Goal: Information Seeking & Learning: Learn about a topic

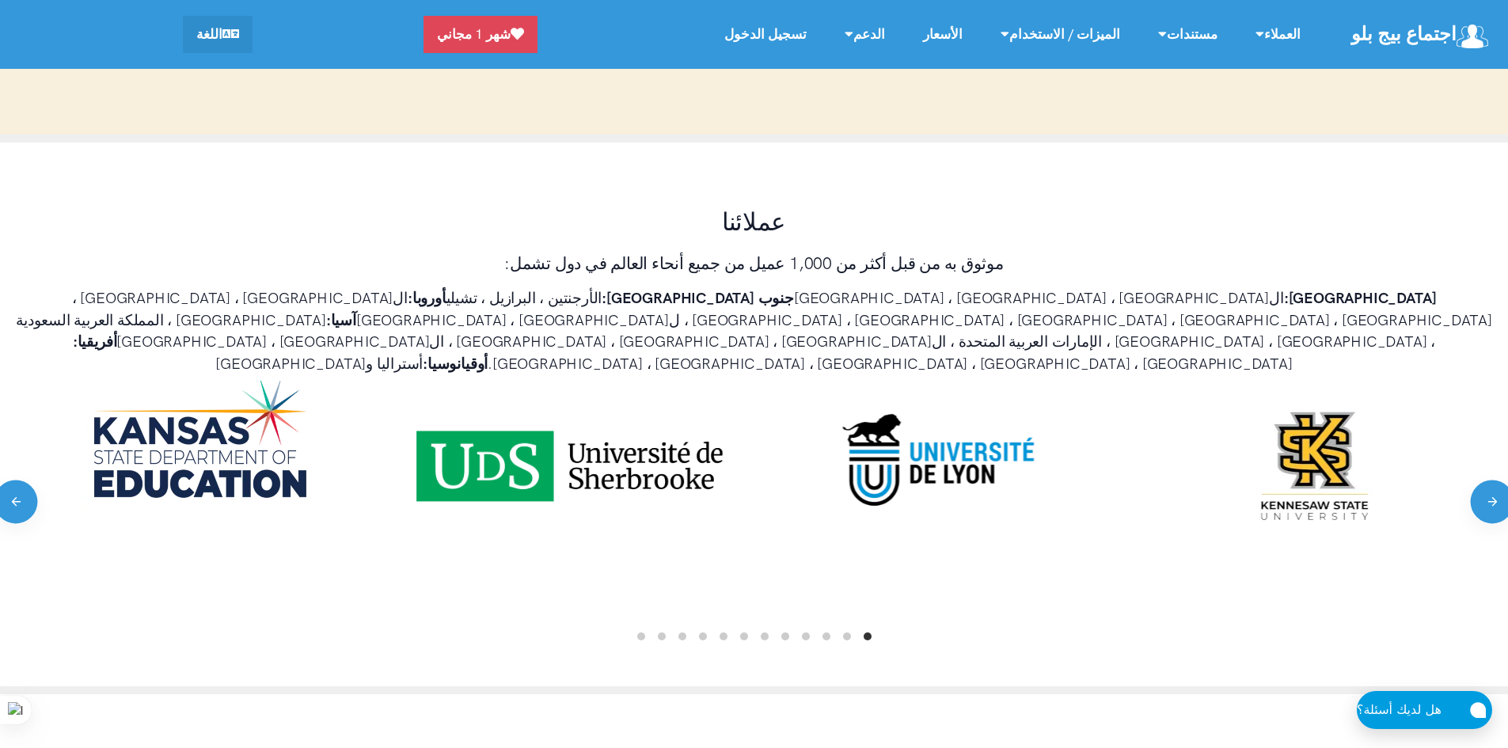
scroll to position [871, 0]
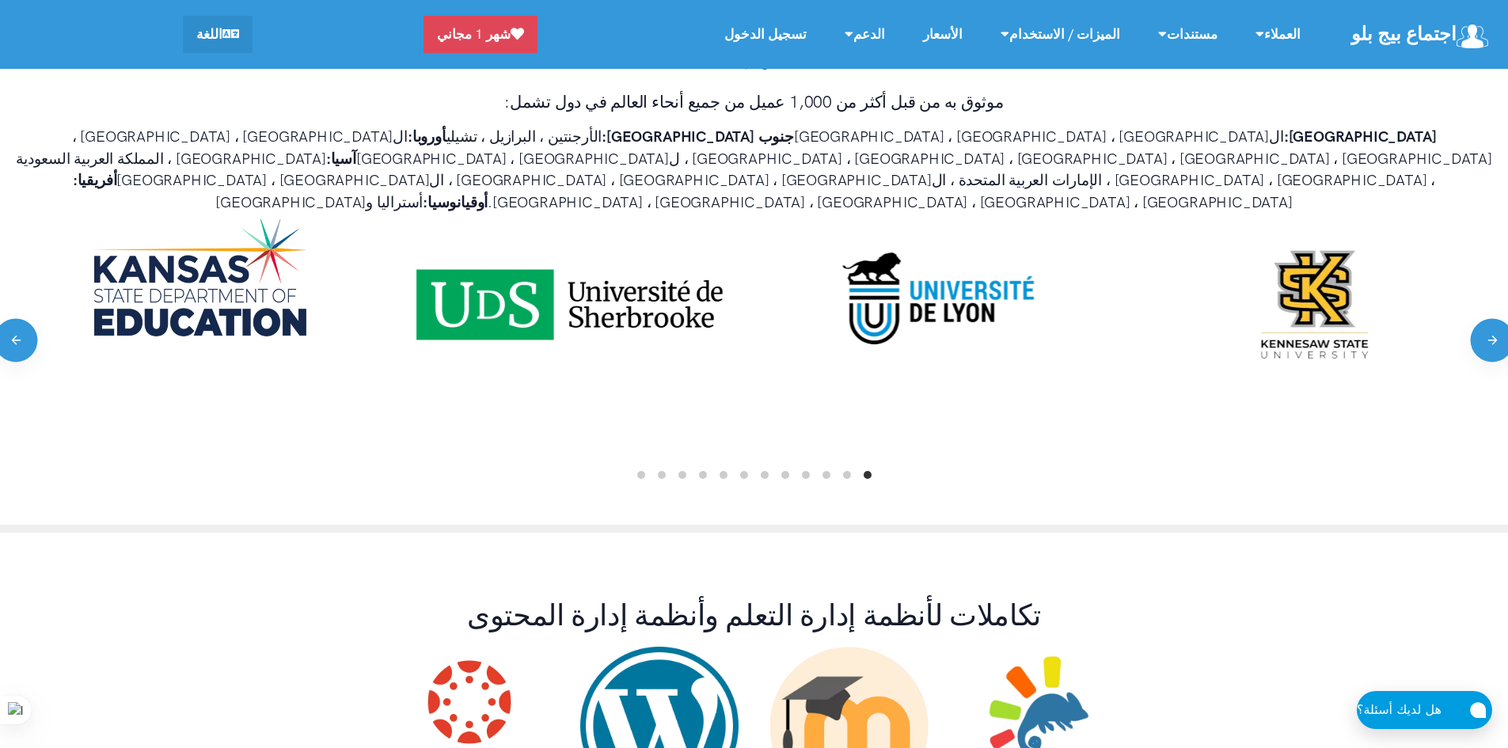
click at [848, 471] on li "Page dot 2" at bounding box center [847, 475] width 8 height 8
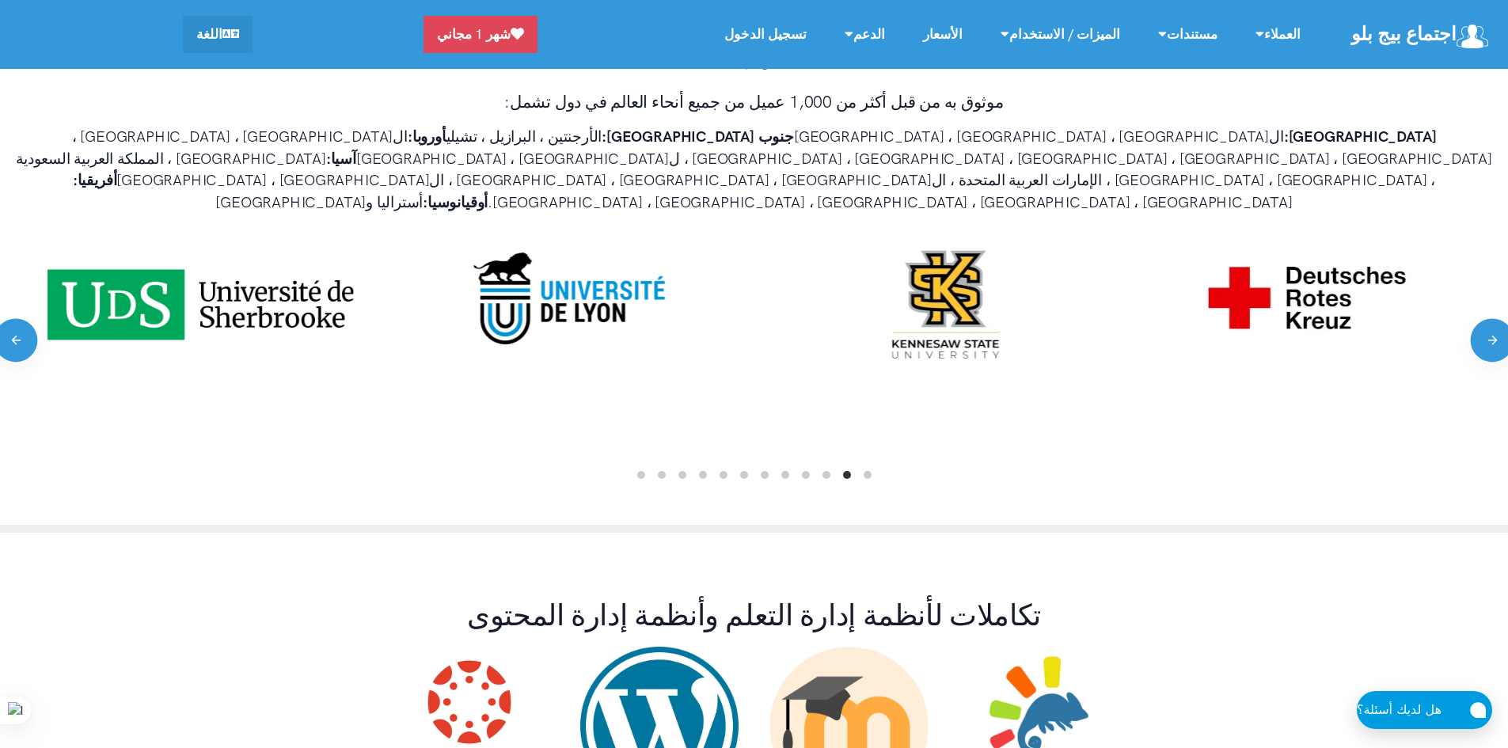
click at [831, 468] on ol at bounding box center [754, 474] width 1476 height 13
click at [822, 471] on li "Page dot 3" at bounding box center [826, 475] width 8 height 8
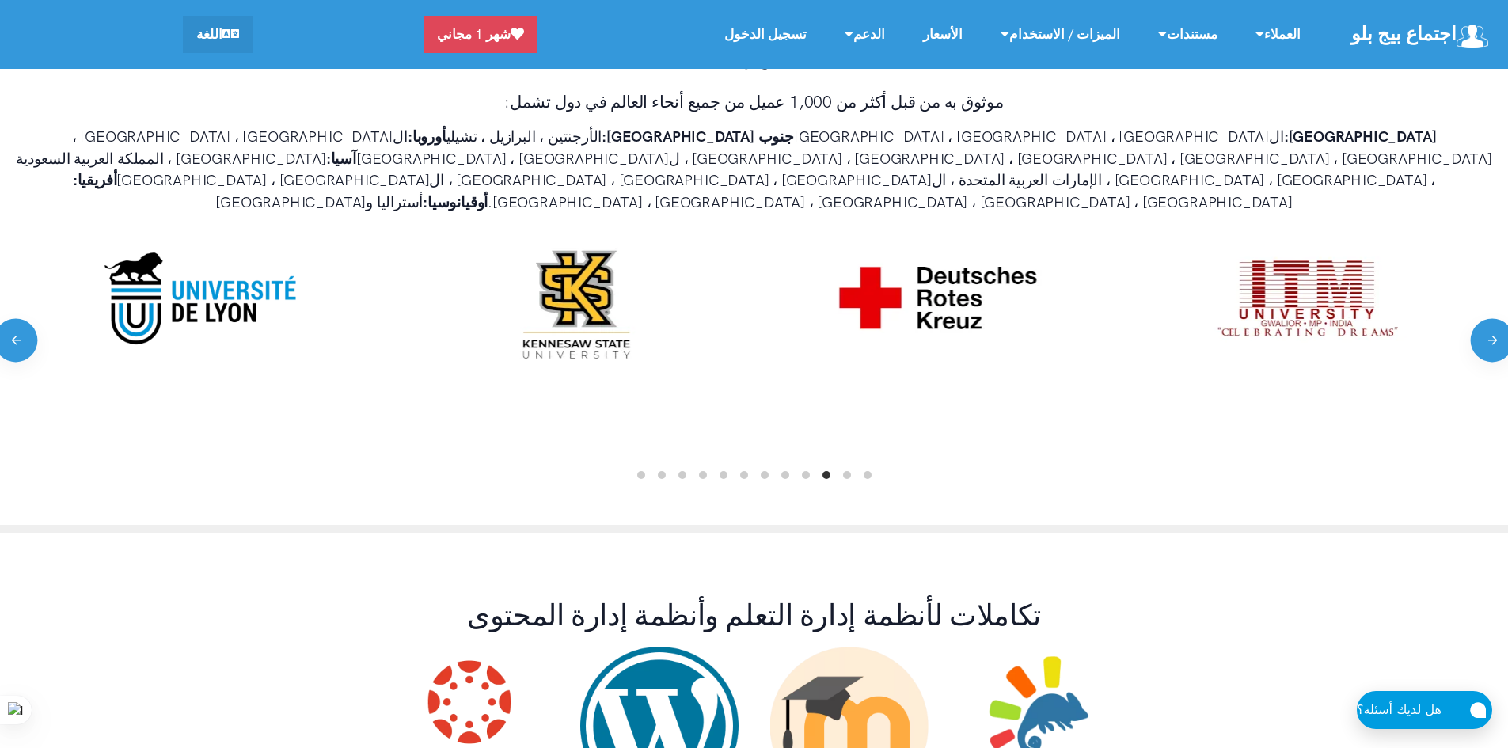
click at [802, 471] on li "Page dot 4" at bounding box center [806, 475] width 8 height 8
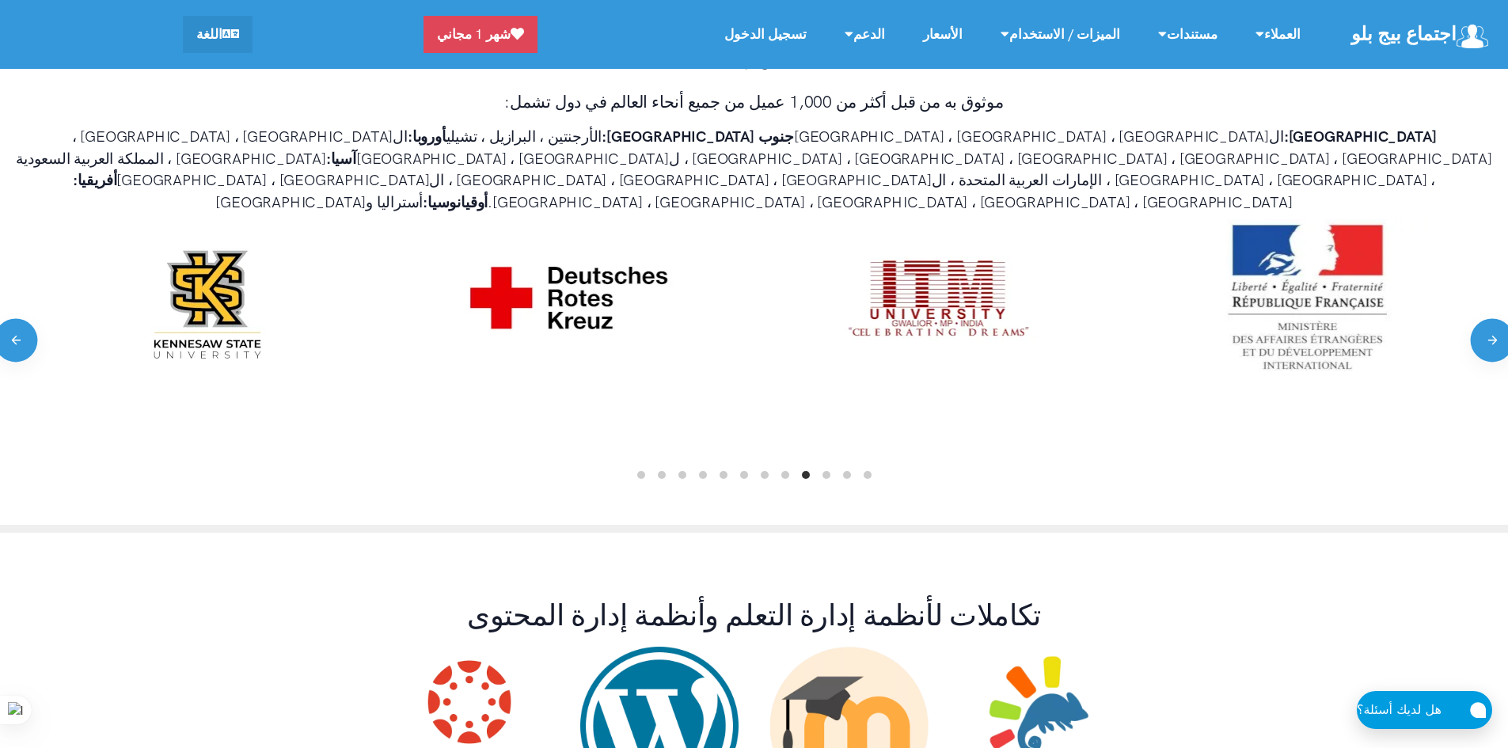
click at [780, 468] on ol at bounding box center [754, 474] width 1476 height 13
click at [782, 471] on li "Page dot 5" at bounding box center [785, 475] width 8 height 8
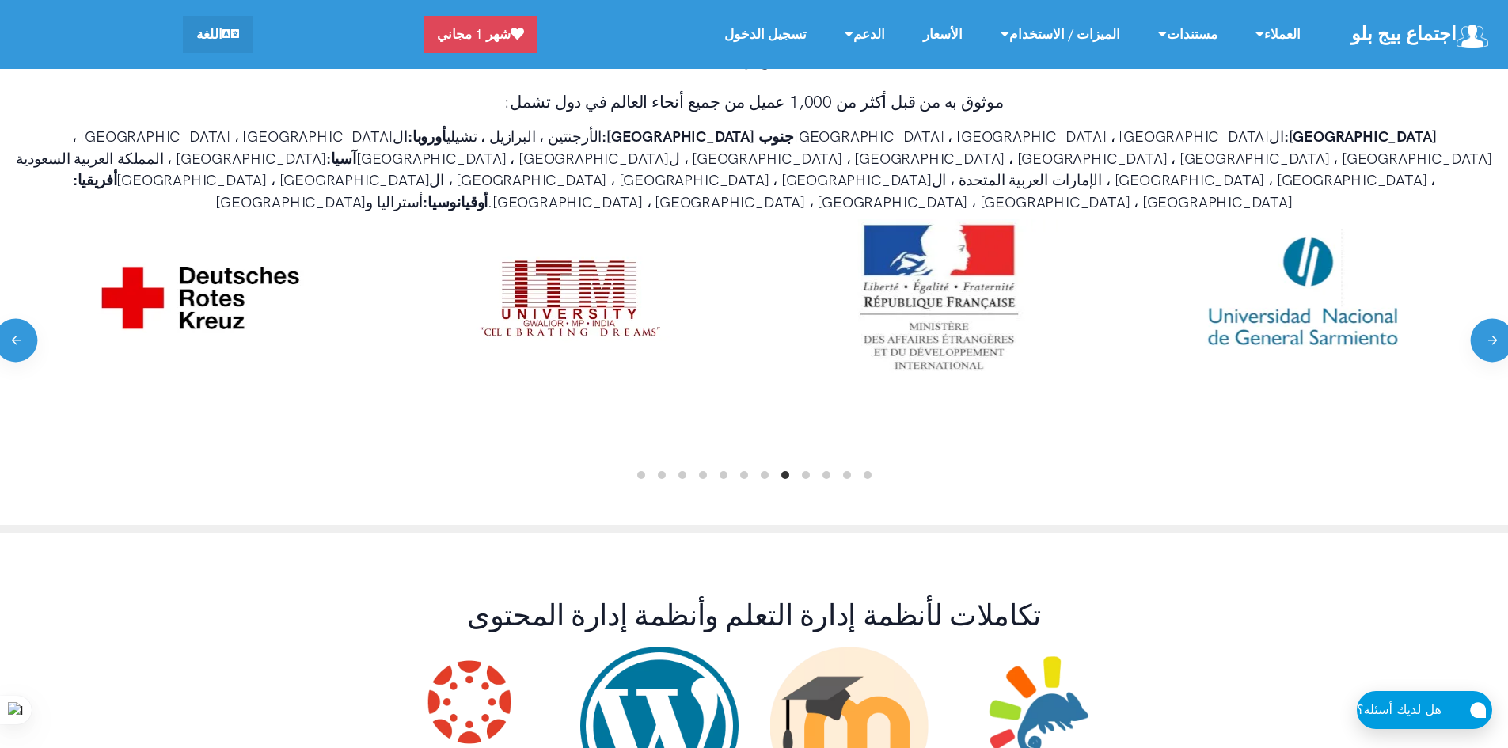
click at [765, 471] on li "Page dot 6" at bounding box center [765, 475] width 8 height 8
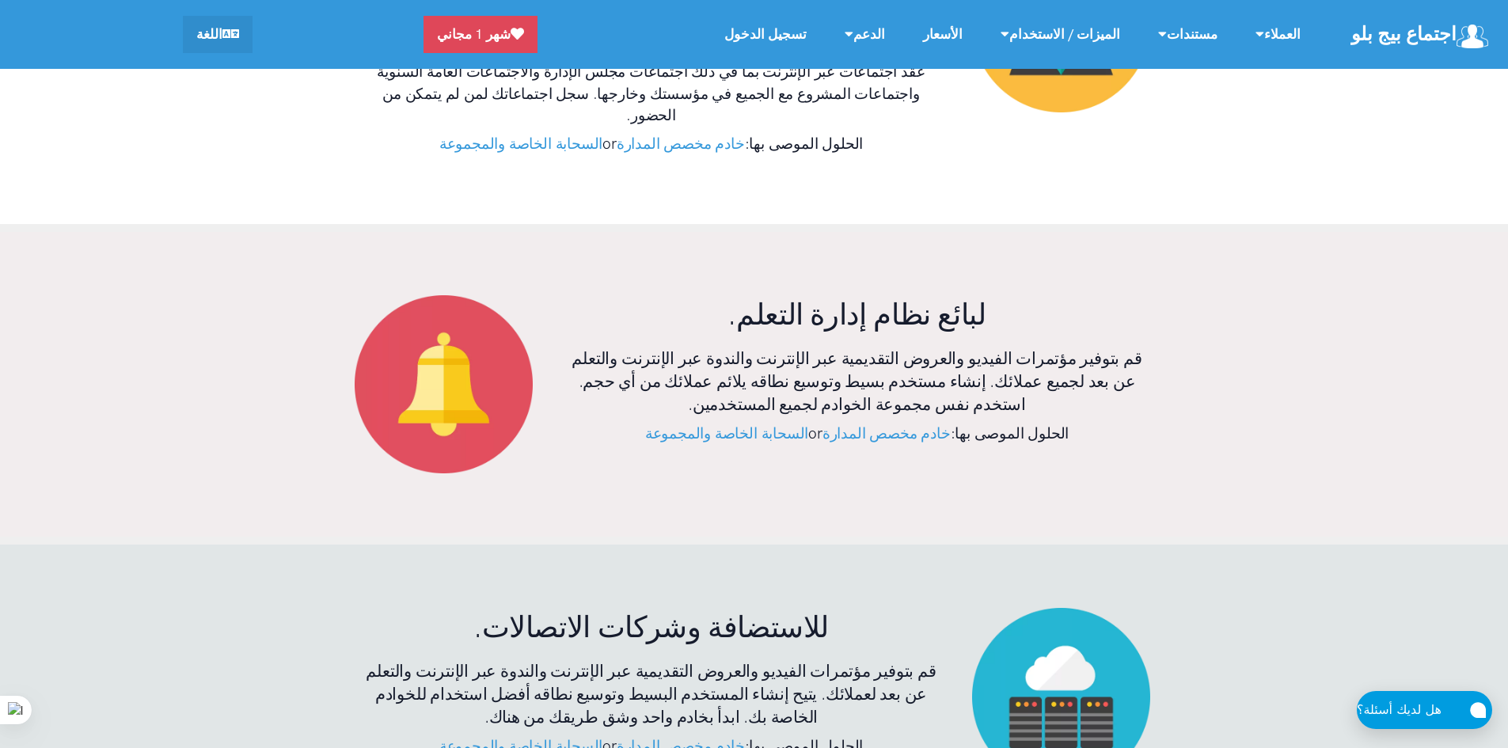
scroll to position [4195, 0]
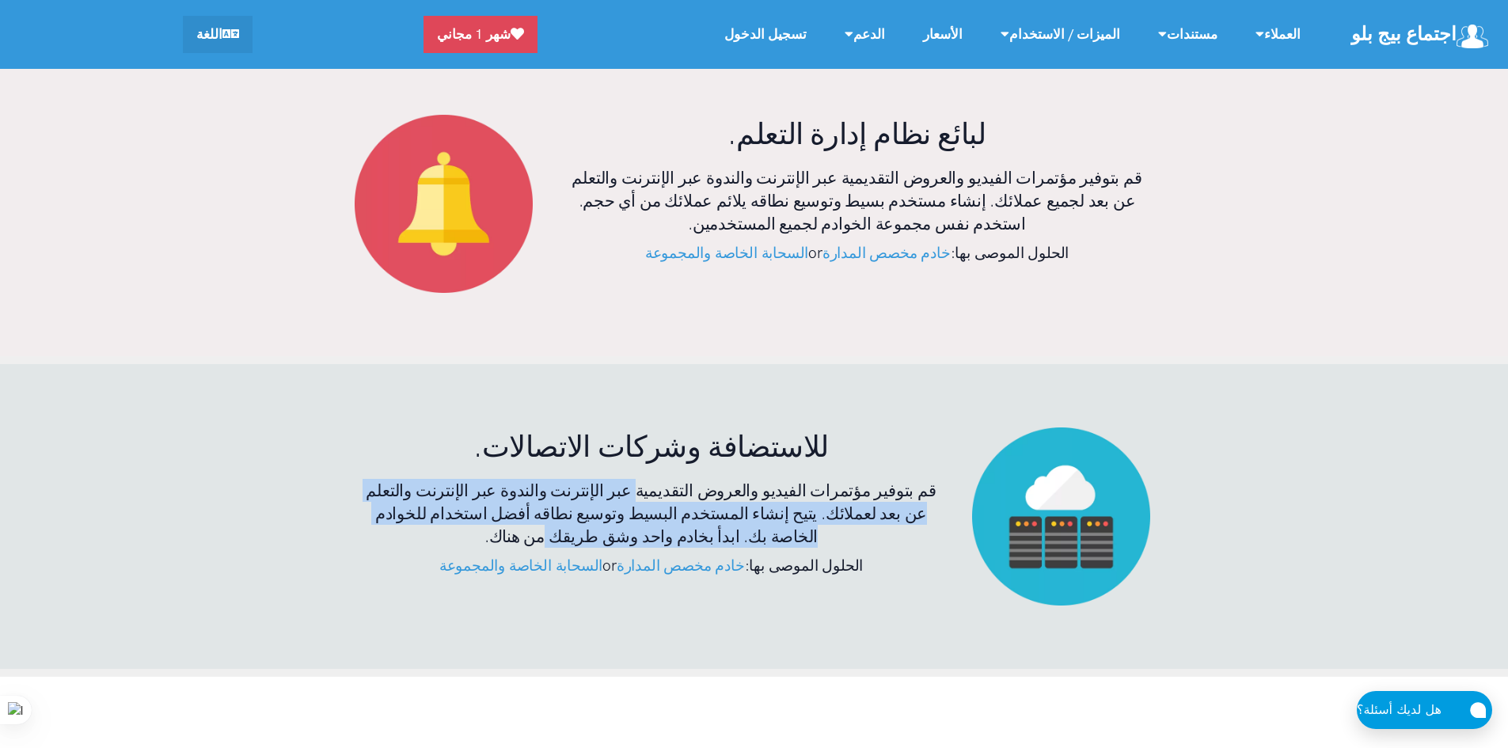
drag, startPoint x: 632, startPoint y: 325, endPoint x: 408, endPoint y: 340, distance: 224.5
click at [408, 479] on h3 "قم بتوفير مؤتمرات الفيديو والعروض التقديمية عبر الإنترنت والندوة عبر الإنترنت و…" at bounding box center [652, 514] width 586 height 70
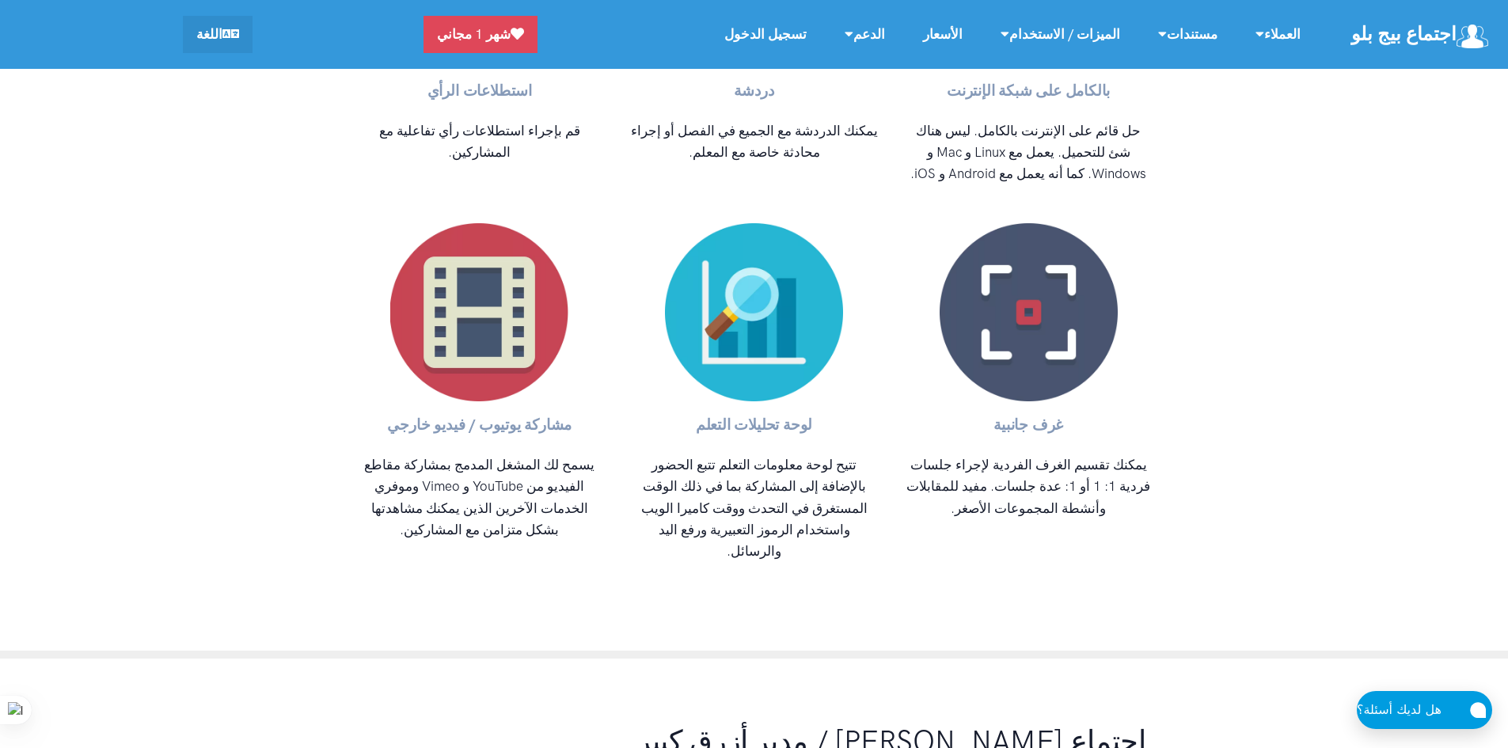
scroll to position [6174, 0]
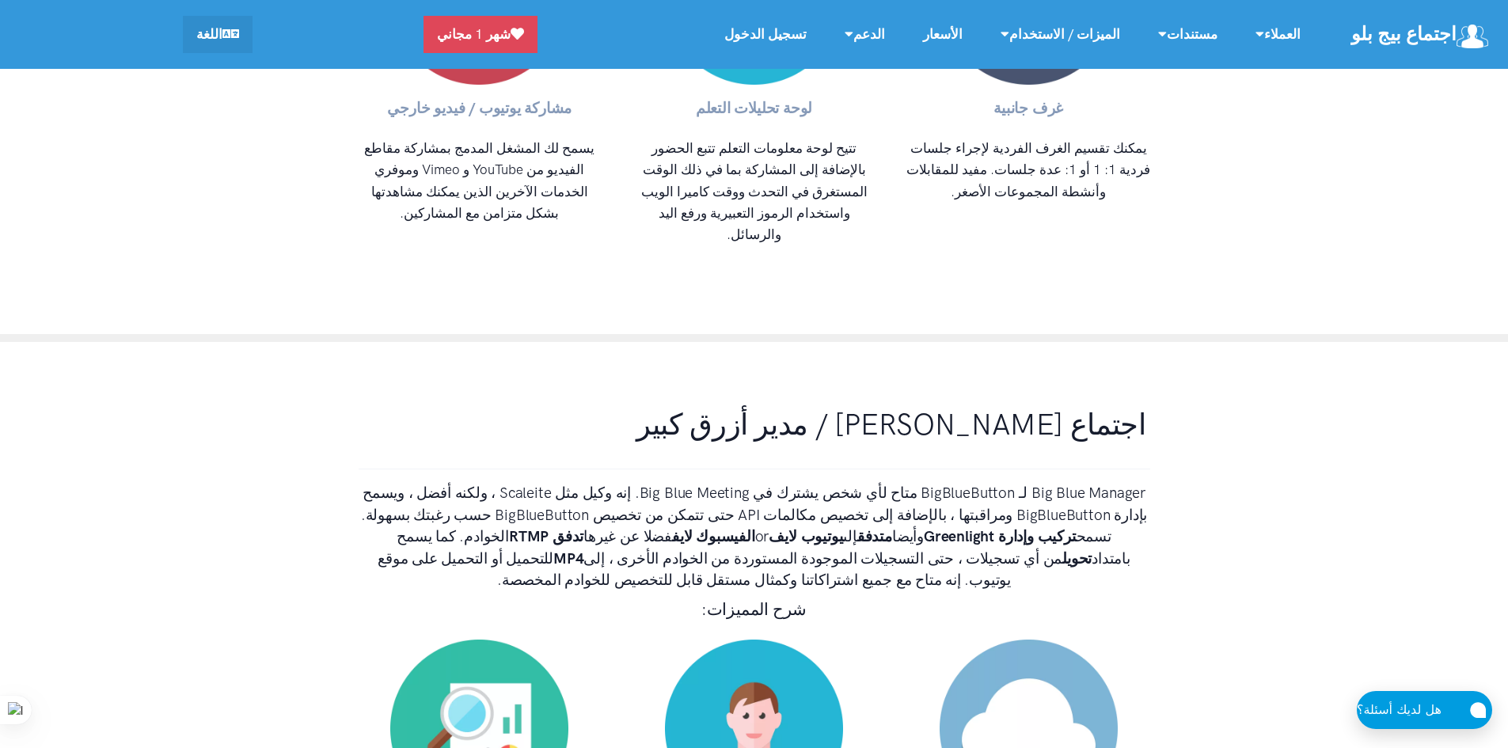
drag, startPoint x: 719, startPoint y: 355, endPoint x: 1152, endPoint y: 273, distance: 440.6
click at [1152, 456] on div "Big Blue Manager لـ BigBlueButton متاح لأي شخص يشترك في Big Blue Meeting. إنه و…" at bounding box center [754, 541] width 823 height 171
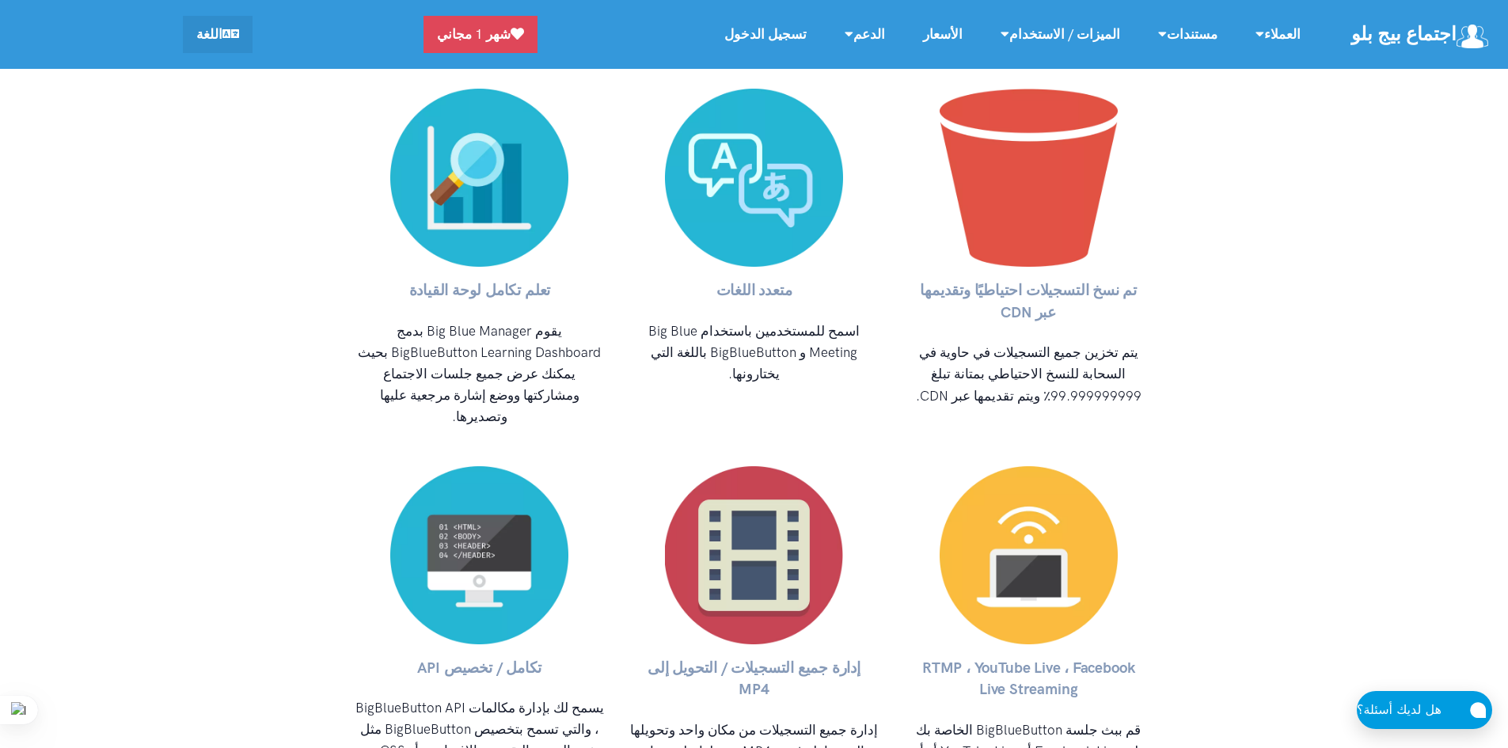
scroll to position [7520, 0]
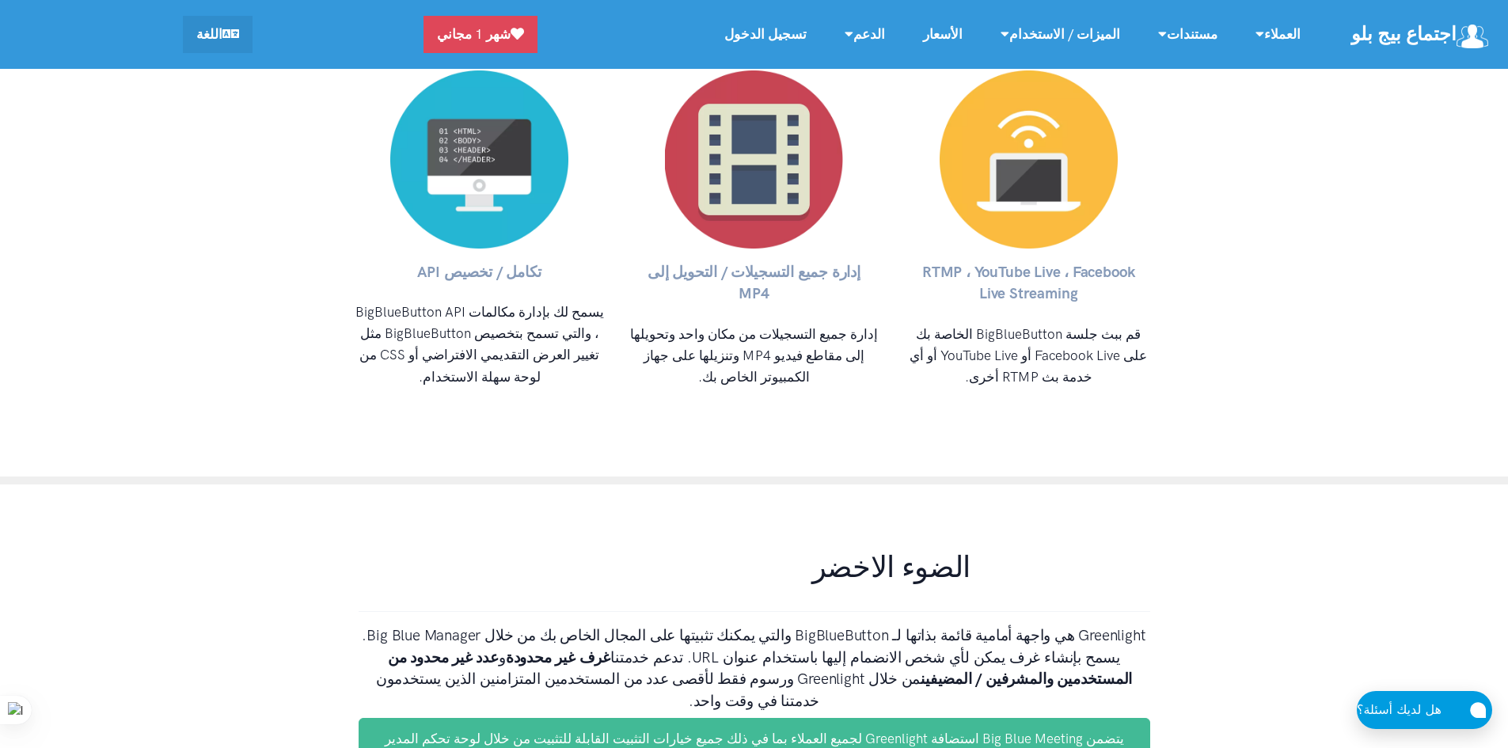
drag, startPoint x: 1172, startPoint y: 370, endPoint x: 545, endPoint y: 429, distance: 630.4
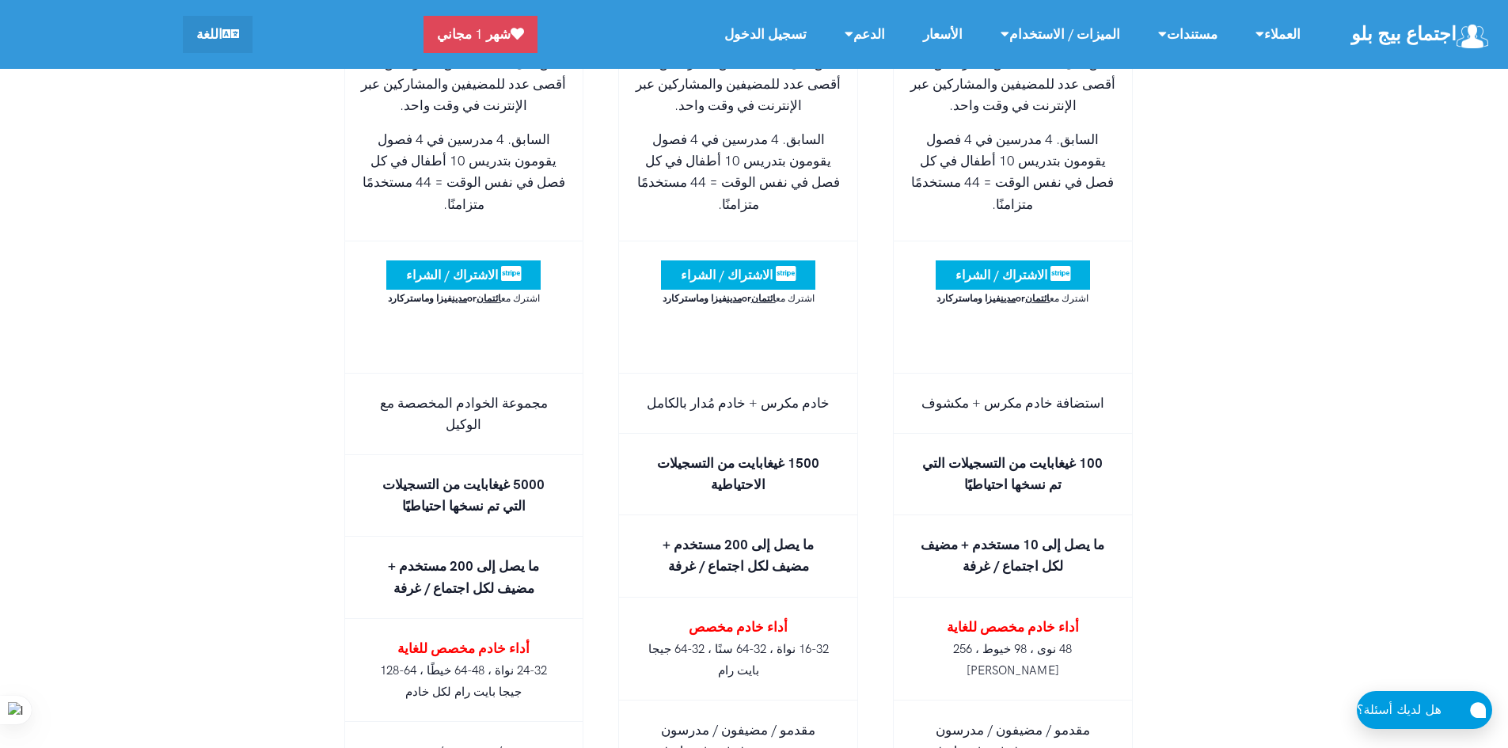
scroll to position [10053, 0]
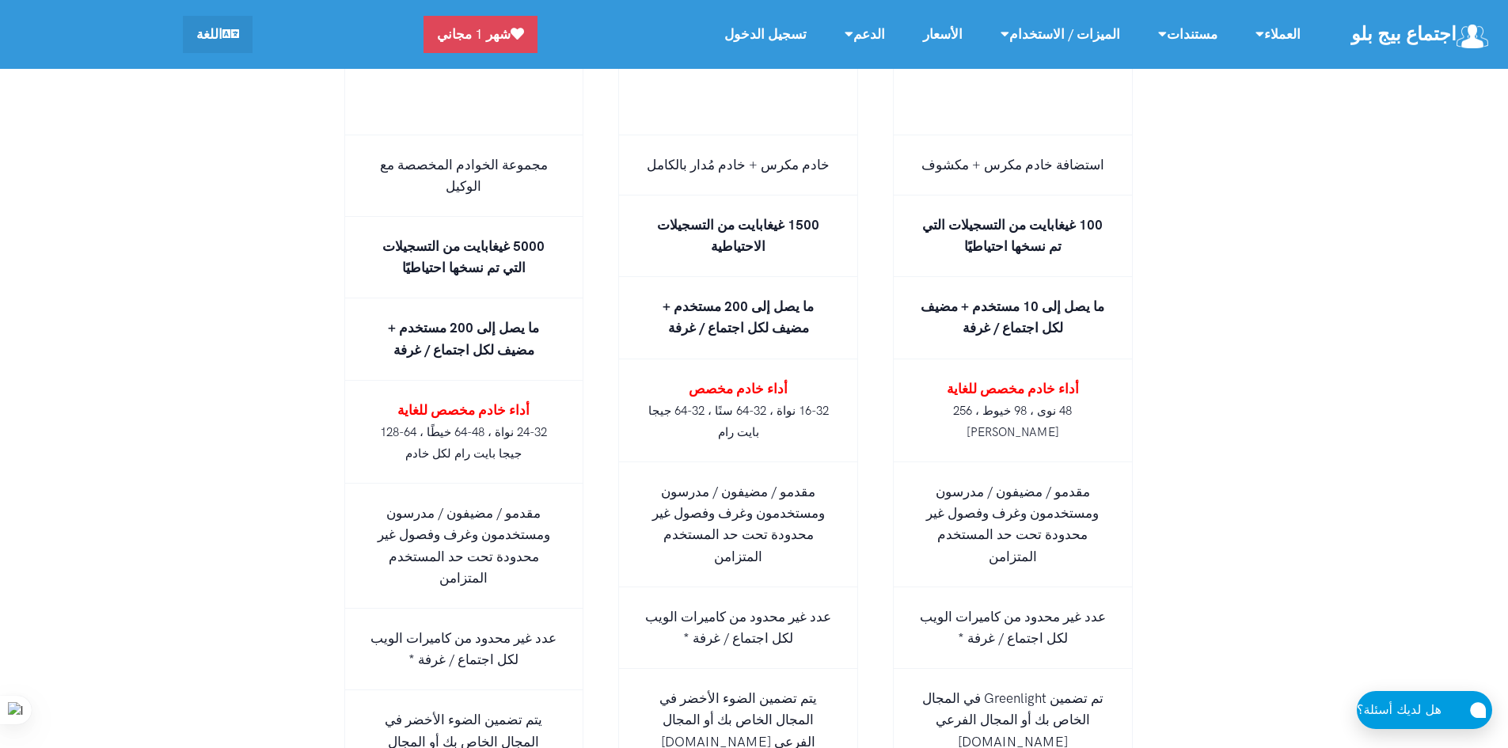
click at [1172, 188] on div "أسعار الاستضافة المُدارة BigBlueButton استضافة سحابية متميزة عالية التوفر ومخصص…" at bounding box center [754, 365] width 1508 height 2445
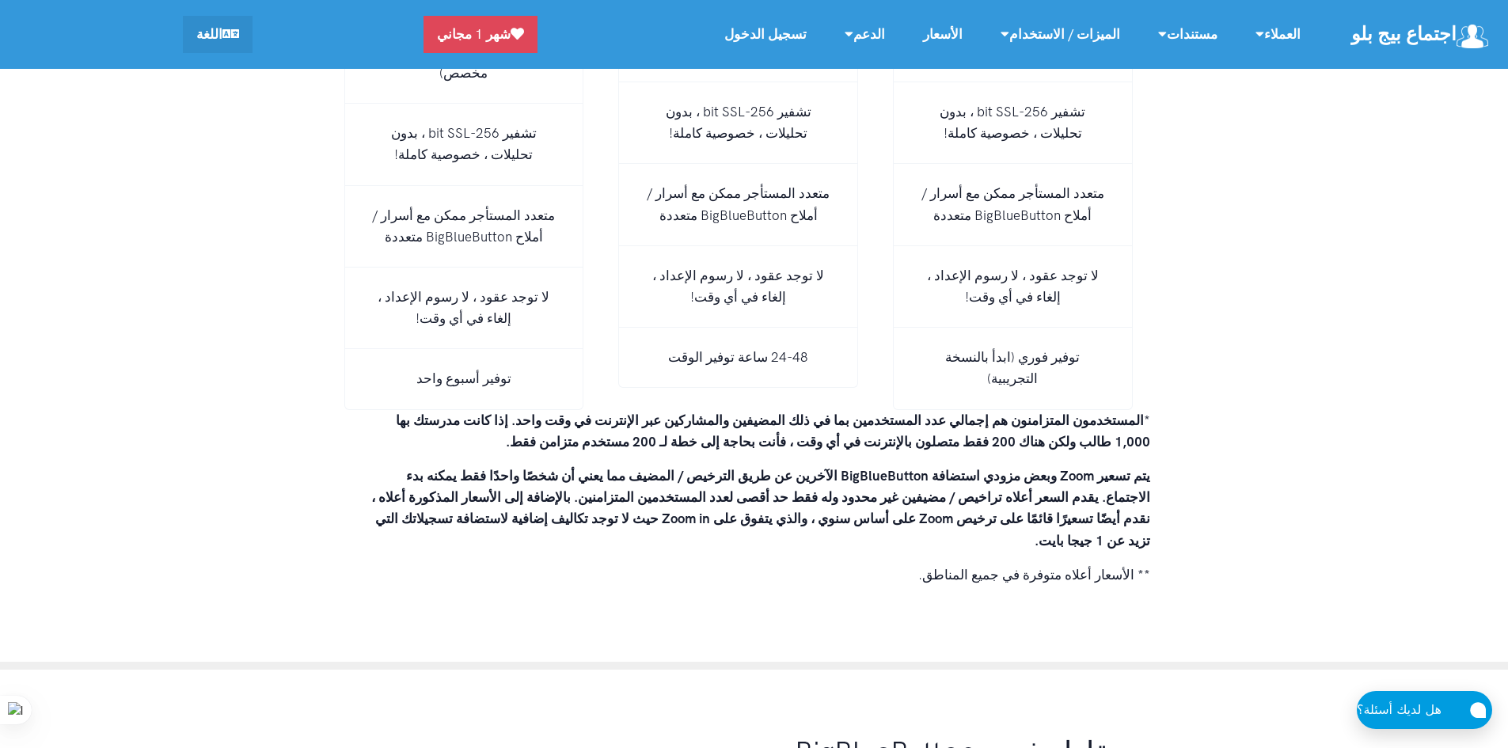
scroll to position [11161, 0]
